Goal: Entertainment & Leisure: Consume media (video, audio)

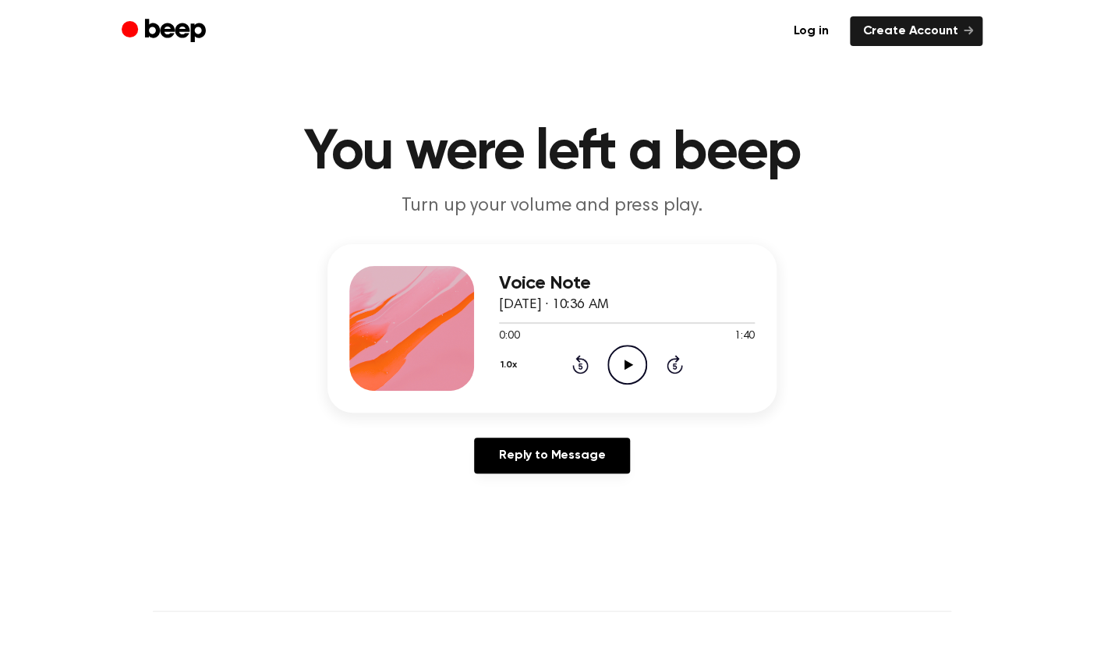
click at [634, 362] on icon "Play Audio" at bounding box center [627, 365] width 40 height 40
drag, startPoint x: 533, startPoint y: 325, endPoint x: 589, endPoint y: 325, distance: 56.1
click at [589, 325] on div at bounding box center [627, 322] width 256 height 12
click at [582, 362] on icon "Rewind 5 seconds" at bounding box center [579, 364] width 17 height 20
click at [680, 460] on div "Reply to Message" at bounding box center [551, 461] width 449 height 48
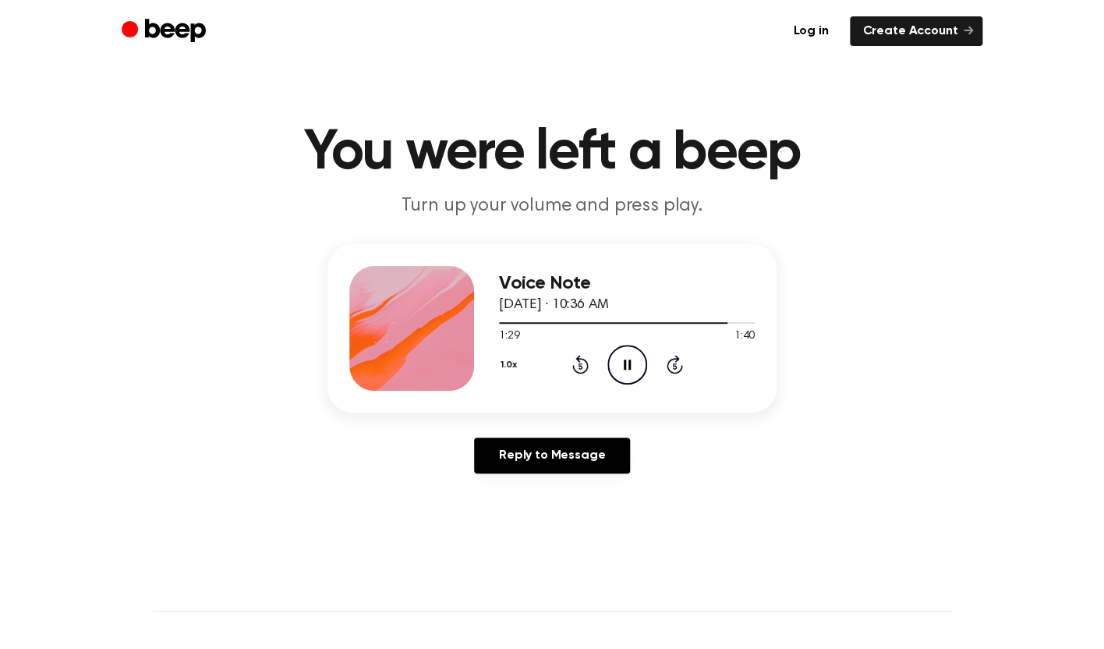
click at [635, 293] on h3 "Voice Note" at bounding box center [627, 283] width 256 height 21
click at [623, 373] on icon "Pause Audio" at bounding box center [627, 365] width 40 height 40
click at [863, 243] on main "You were left a beep Turn up your volume and press play. Voice Note August 26, …" at bounding box center [552, 480] width 1104 height 961
